Goal: Find specific page/section: Find specific page/section

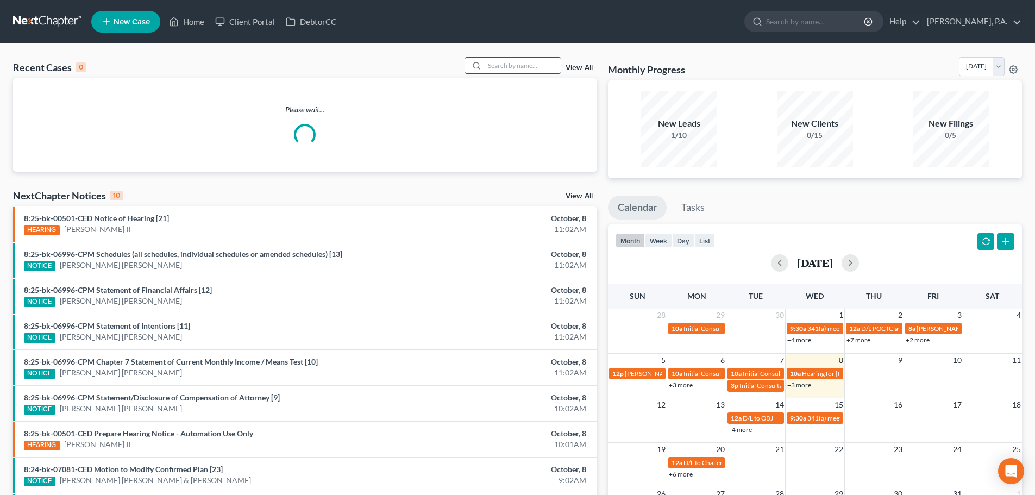
click at [513, 72] on input "search" at bounding box center [522, 66] width 76 height 16
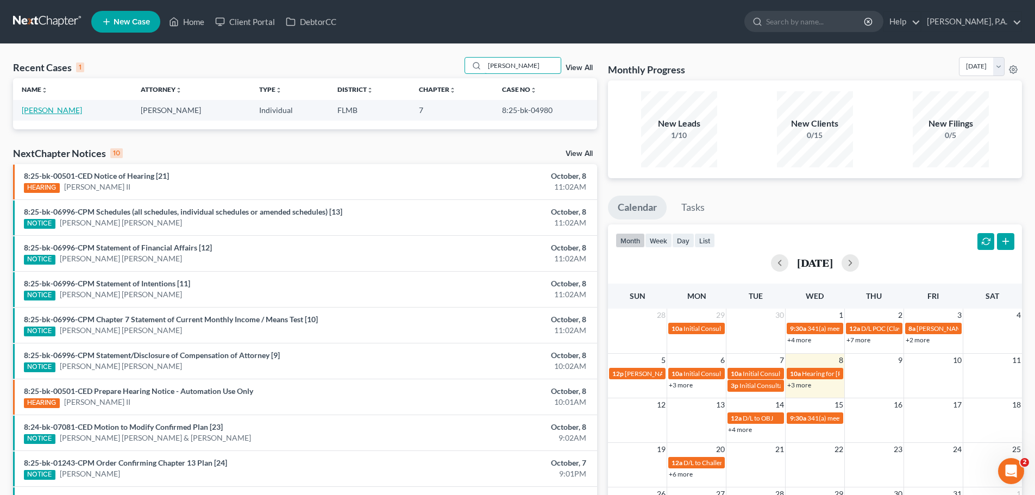
type input "[PERSON_NAME]"
click at [54, 109] on link "[PERSON_NAME]" at bounding box center [52, 109] width 60 height 9
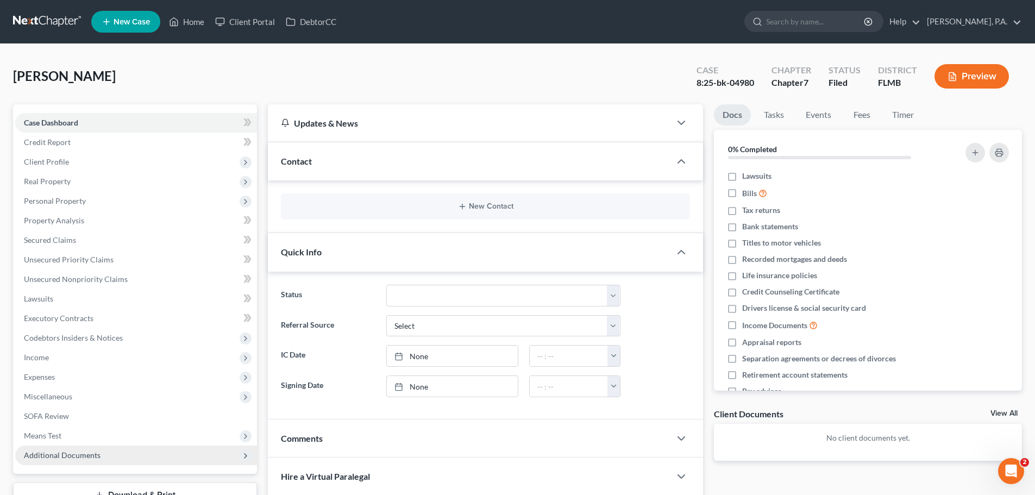
click at [71, 457] on span "Additional Documents" at bounding box center [62, 454] width 77 height 9
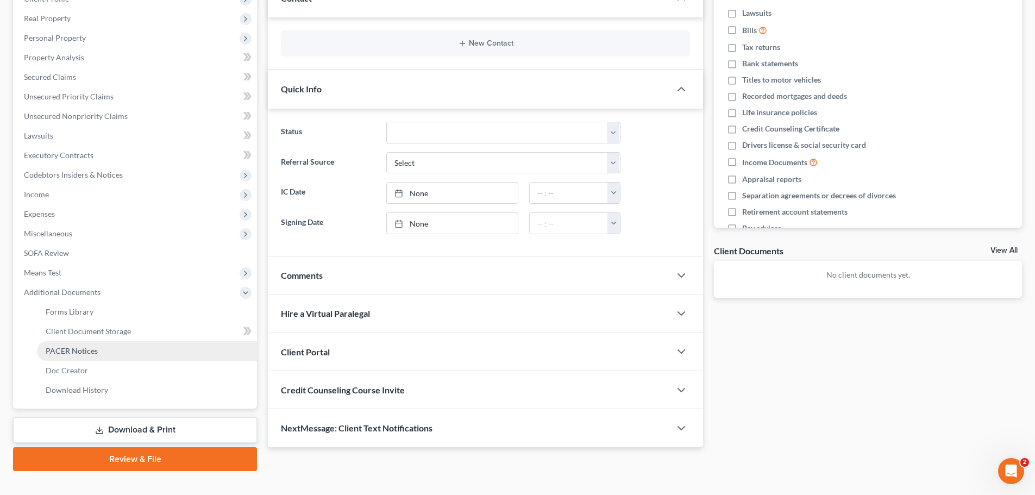
click at [75, 353] on span "PACER Notices" at bounding box center [72, 350] width 52 height 9
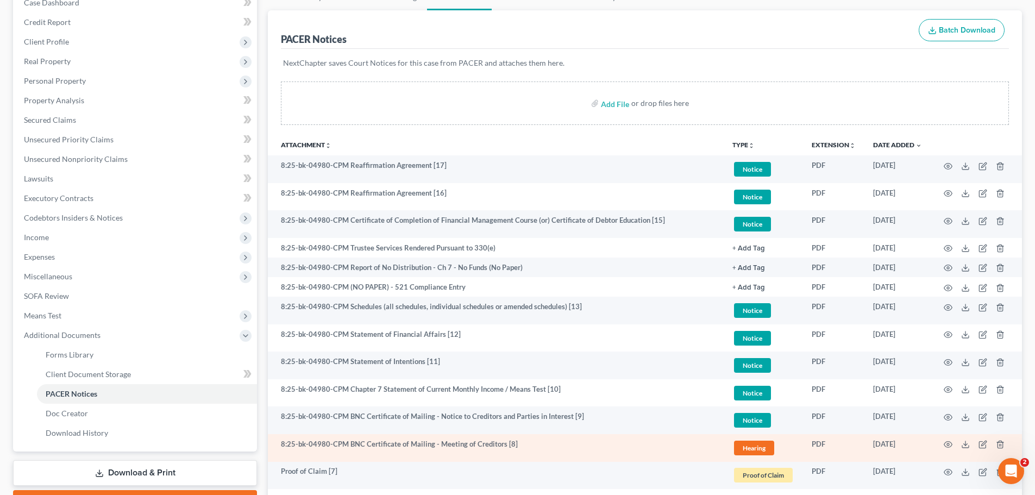
scroll to position [109, 0]
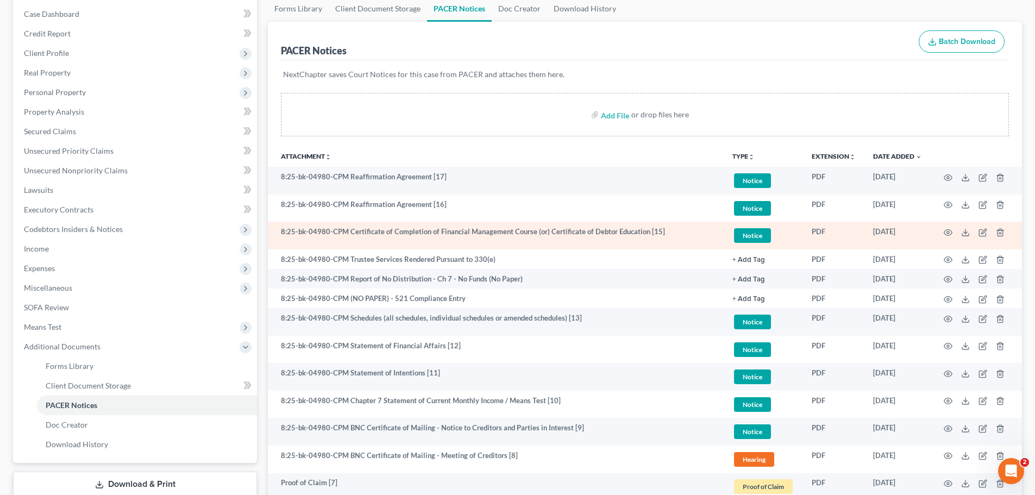
click at [942, 233] on td at bounding box center [975, 236] width 91 height 28
click at [947, 232] on circle "button" at bounding box center [948, 232] width 2 height 2
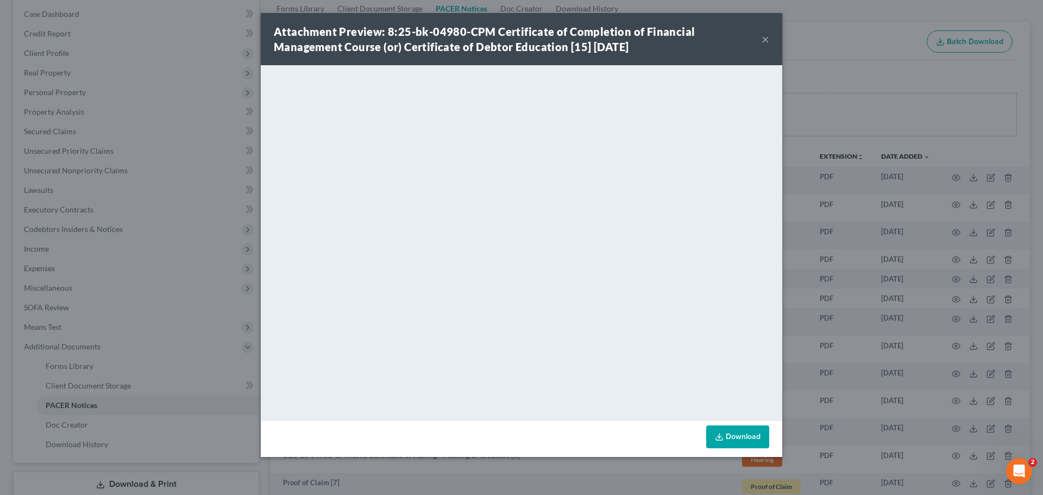
click at [762, 42] on button "×" at bounding box center [765, 39] width 8 height 13
